Goal: Task Accomplishment & Management: Complete application form

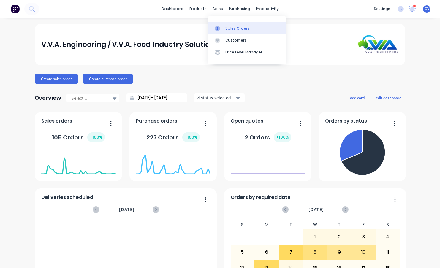
click at [232, 29] on div "Sales Orders" at bounding box center [237, 28] width 24 height 5
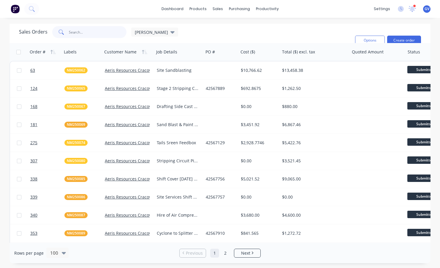
click at [88, 36] on input "text" at bounding box center [98, 32] width 58 height 12
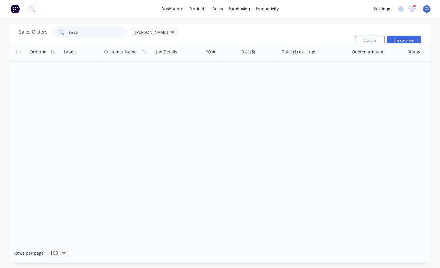
type input "tsr25"
click at [16, 52] on input "checkbox" at bounding box center [18, 52] width 4 height 4
checkbox input "false"
click at [97, 47] on icon "button" at bounding box center [95, 50] width 4 height 7
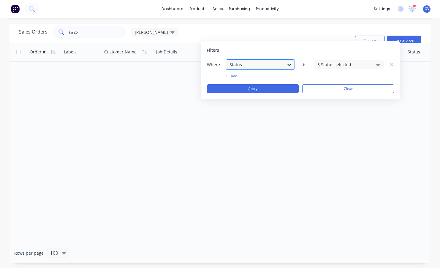
click at [290, 64] on icon at bounding box center [290, 65] width 4 height 2
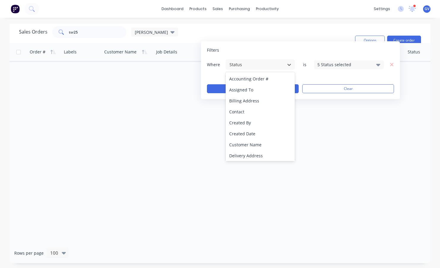
drag, startPoint x: 307, startPoint y: 118, endPoint x: 316, endPoint y: 111, distance: 11.3
click at [309, 116] on div "Order # Labels Customer Name Job Details PO # Cost ($) Total ($) excl. tax Quot…" at bounding box center [220, 143] width 421 height 200
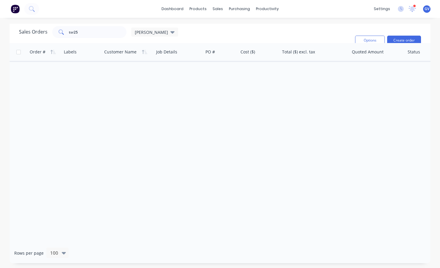
click at [97, 47] on icon "button" at bounding box center [95, 50] width 4 height 7
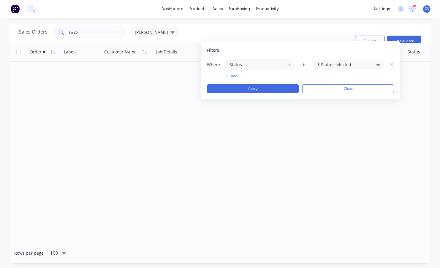
click at [380, 64] on icon at bounding box center [378, 65] width 4 height 2
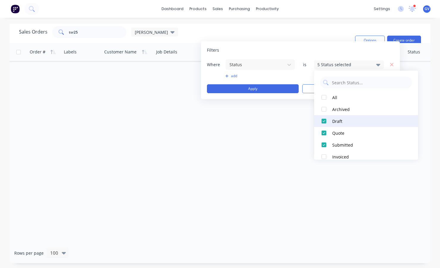
scroll to position [30, 0]
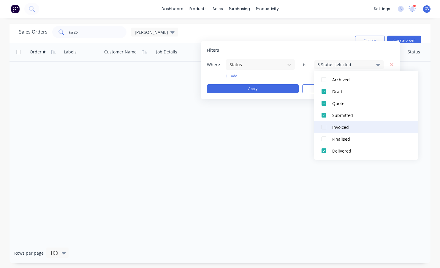
click at [326, 127] on div at bounding box center [324, 127] width 12 height 12
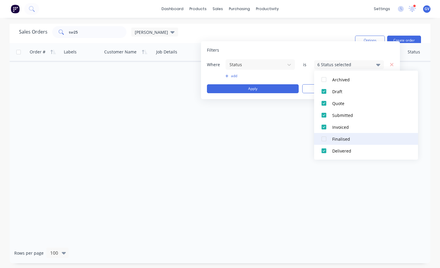
click at [323, 138] on div at bounding box center [324, 139] width 12 height 12
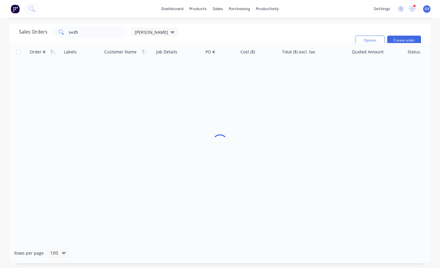
click at [328, 181] on div "Order # Labels Customer Name Job Details PO # Cost ($) Total ($) excl. tax Quot…" at bounding box center [220, 143] width 421 height 200
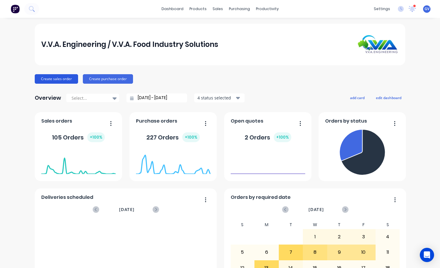
click at [50, 78] on button "Create sales order" at bounding box center [56, 79] width 43 height 10
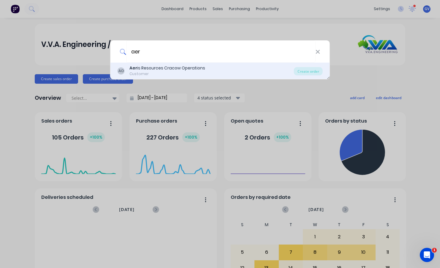
type input "aer"
click at [152, 68] on div "Aer is Resources Cracow Operations" at bounding box center [168, 68] width 76 height 6
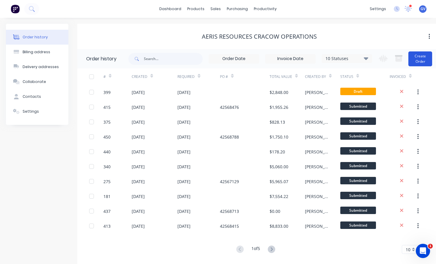
click at [421, 58] on button "Create Order" at bounding box center [420, 58] width 24 height 15
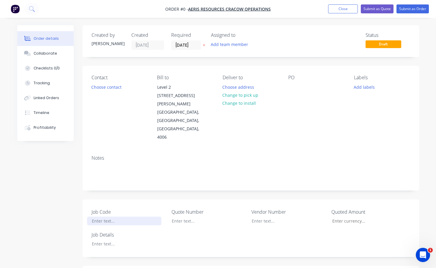
click at [107, 217] on div at bounding box center [124, 221] width 74 height 9
click at [99, 227] on div "Order details Collaborate Checklists 0/0 Tracking Linked Orders Timeline Profit…" at bounding box center [217, 242] width 413 height 434
click at [292, 87] on div at bounding box center [293, 87] width 10 height 9
drag, startPoint x: 123, startPoint y: 208, endPoint x: 89, endPoint y: 207, distance: 33.6
click at [89, 217] on div "NM250098" at bounding box center [124, 221] width 74 height 9
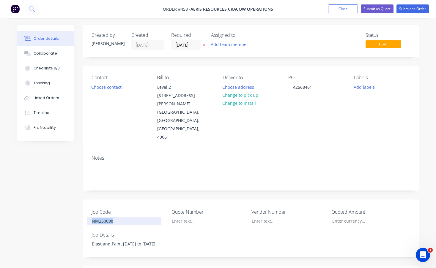
copy div "NM250098"
click at [366, 84] on button "Add labels" at bounding box center [363, 87] width 27 height 8
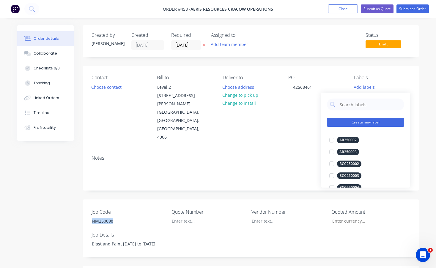
click at [356, 123] on button "Create new label" at bounding box center [365, 122] width 77 height 9
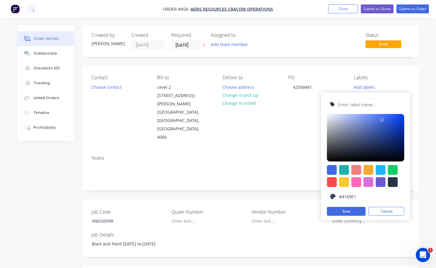
click at [342, 104] on input "text" at bounding box center [368, 104] width 63 height 11
paste input "NM250098"
type input "NM250098"
click at [370, 170] on div at bounding box center [368, 170] width 10 height 10
type input "#F6AB2F"
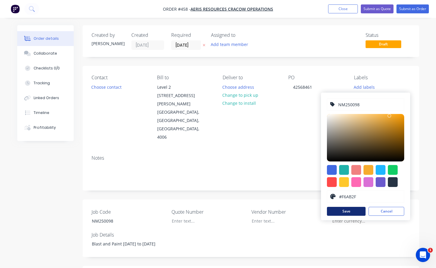
click at [355, 211] on button "Save" at bounding box center [346, 211] width 39 height 9
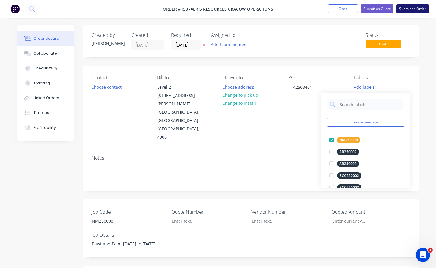
click at [408, 9] on button "Submit as Order" at bounding box center [412, 8] width 32 height 9
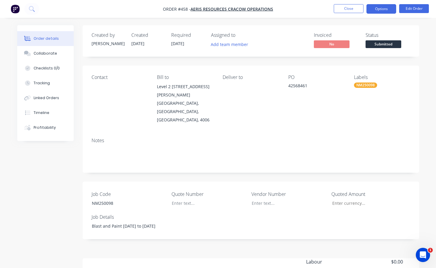
click at [381, 7] on button "Options" at bounding box center [381, 9] width 30 height 10
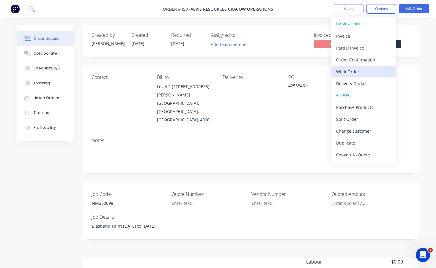
click at [347, 72] on div "Work Order" at bounding box center [363, 71] width 55 height 9
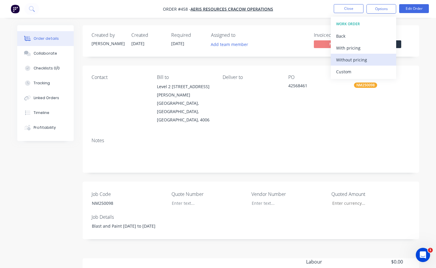
click at [351, 59] on div "Without pricing" at bounding box center [363, 60] width 55 height 9
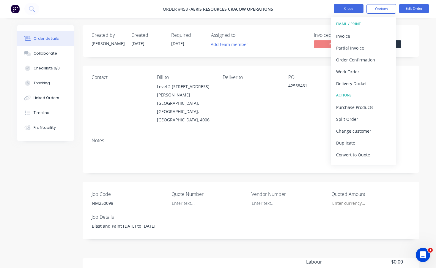
click at [353, 8] on button "Close" at bounding box center [349, 8] width 30 height 9
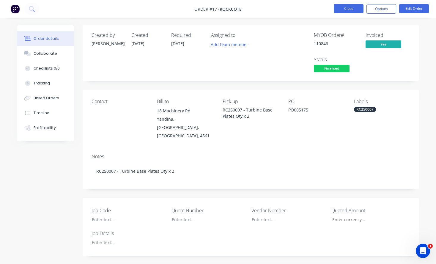
click at [352, 6] on button "Close" at bounding box center [349, 8] width 30 height 9
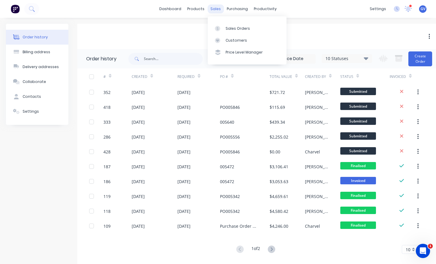
click at [213, 7] on div "sales" at bounding box center [215, 8] width 16 height 9
click at [233, 28] on div "Sales Orders" at bounding box center [237, 28] width 24 height 5
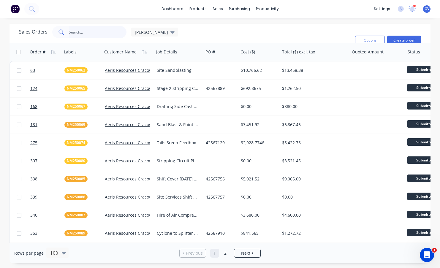
click at [86, 34] on input "text" at bounding box center [98, 32] width 58 height 12
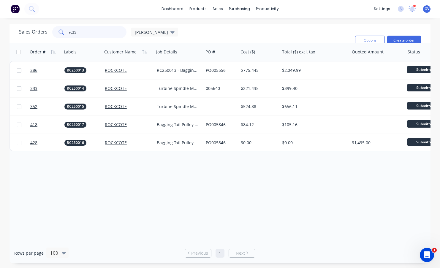
type input "rc25"
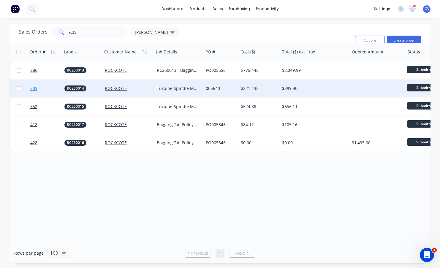
click at [35, 86] on span "333" at bounding box center [33, 89] width 7 height 6
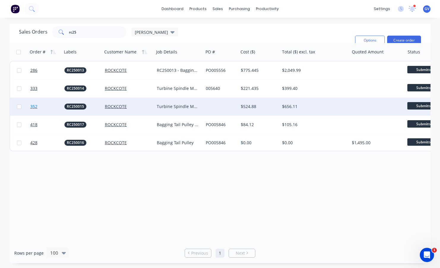
click at [40, 106] on link "352" at bounding box center [47, 107] width 34 height 18
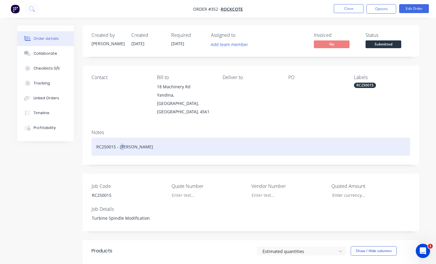
drag, startPoint x: 123, startPoint y: 143, endPoint x: 120, endPoint y: 138, distance: 5.6
click at [120, 138] on div "RC250015 - greg" at bounding box center [250, 147] width 318 height 18
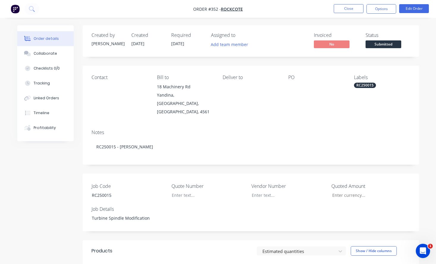
click at [137, 37] on div "Created" at bounding box center [147, 35] width 33 height 6
click at [356, 11] on button "Close" at bounding box center [349, 8] width 30 height 9
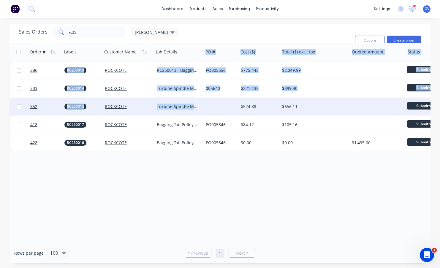
drag, startPoint x: 203, startPoint y: 53, endPoint x: 207, endPoint y: 106, distance: 53.3
click at [207, 106] on div "Order # Labels Customer Name Job Details PO # Cost ($) Total ($) excl. tax Quot…" at bounding box center [291, 97] width 563 height 108
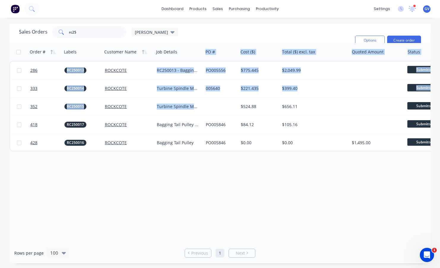
click at [262, 187] on div "Order # Labels Customer Name Job Details PO # Cost ($) Total ($) excl. tax Quot…" at bounding box center [220, 143] width 421 height 200
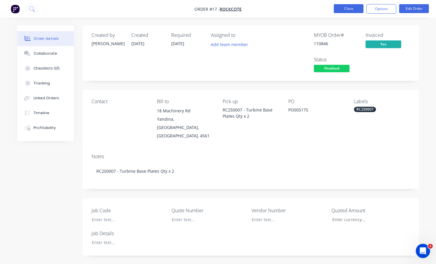
click at [355, 6] on button "Close" at bounding box center [349, 8] width 30 height 9
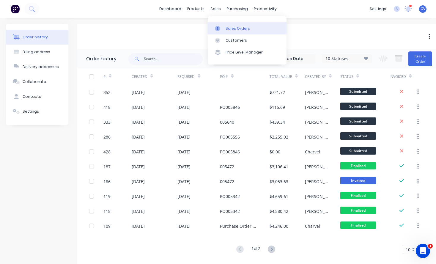
click at [220, 29] on div at bounding box center [219, 28] width 9 height 5
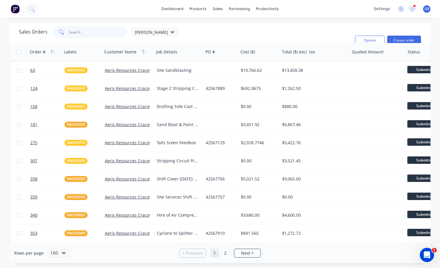
click at [86, 35] on input "text" at bounding box center [98, 32] width 58 height 12
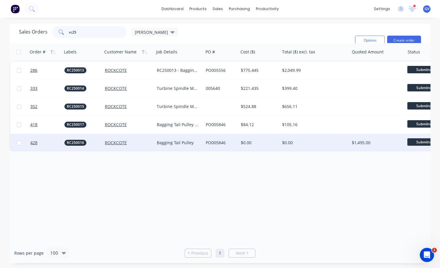
type input "rc25"
click at [213, 144] on div "PO005846" at bounding box center [220, 143] width 29 height 6
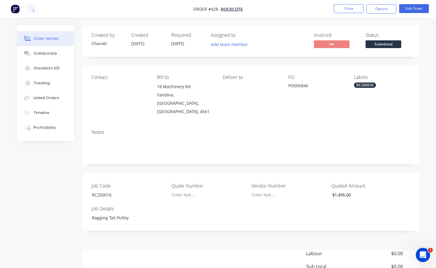
click at [290, 88] on div "PO005846" at bounding box center [316, 87] width 56 height 8
copy div "PO005846"
click at [295, 105] on div "PO PO005846" at bounding box center [316, 95] width 56 height 41
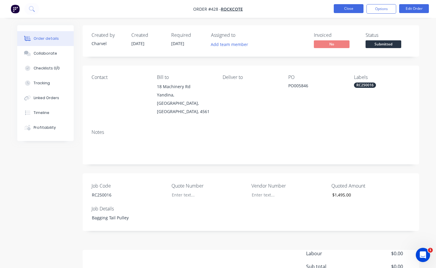
click at [348, 9] on button "Close" at bounding box center [349, 8] width 30 height 9
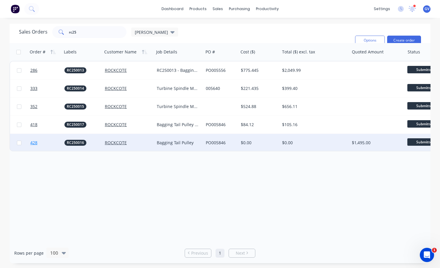
click at [52, 141] on link "428" at bounding box center [47, 143] width 34 height 18
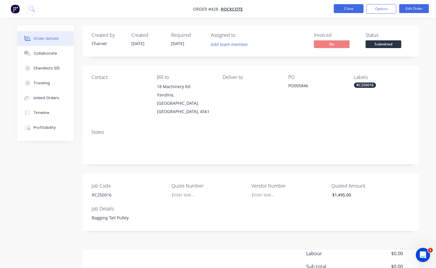
click at [350, 11] on button "Close" at bounding box center [349, 8] width 30 height 9
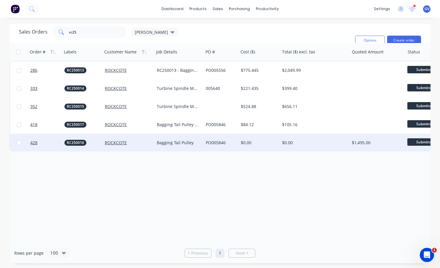
click at [216, 141] on div "PO005846" at bounding box center [220, 143] width 29 height 6
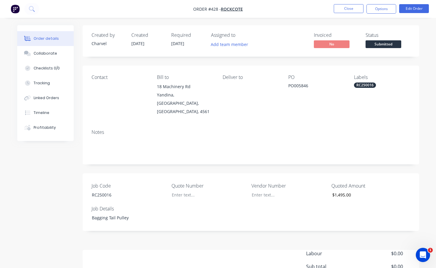
click at [294, 86] on div "PO005846" at bounding box center [316, 87] width 56 height 8
copy div "PO005846"
